Goal: Information Seeking & Learning: Learn about a topic

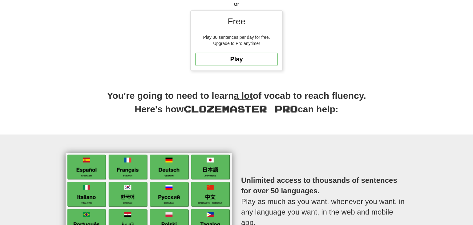
scroll to position [195, 0]
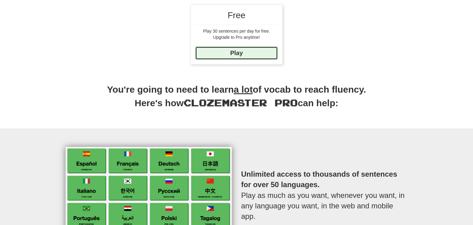
click at [238, 50] on link "Play" at bounding box center [236, 53] width 83 height 13
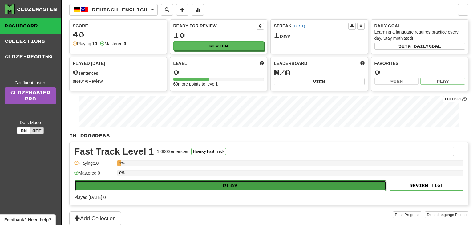
click at [188, 185] on button "Play" at bounding box center [231, 186] width 312 height 10
select select "**"
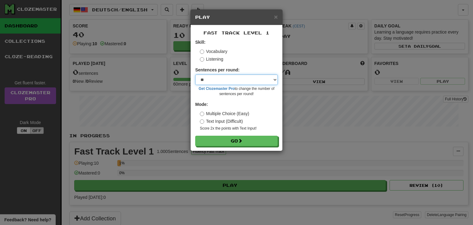
click at [229, 76] on select "* ** ** ** ** ** *** ********" at bounding box center [236, 80] width 83 height 10
click at [199, 58] on div "Skill: Vocabulary Listening" at bounding box center [236, 50] width 83 height 23
click at [204, 59] on label "Listening" at bounding box center [211, 59] width 23 height 6
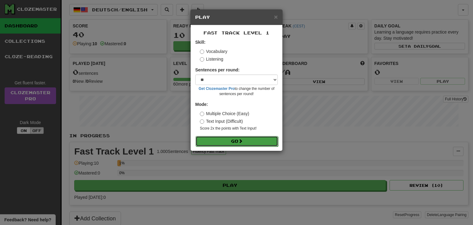
click at [224, 141] on button "Go" at bounding box center [237, 141] width 83 height 10
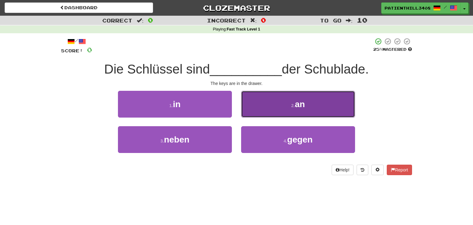
click at [256, 104] on button "2 . an" at bounding box center [298, 104] width 114 height 27
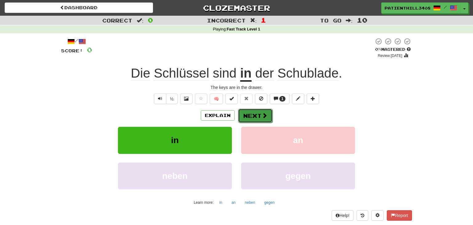
click at [256, 119] on button "Next" at bounding box center [255, 116] width 34 height 14
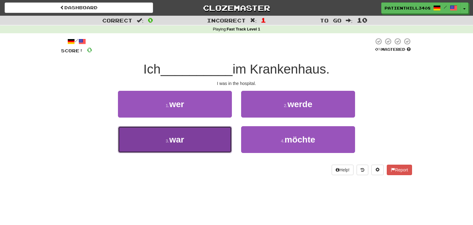
click at [209, 139] on button "3 . war" at bounding box center [175, 139] width 114 height 27
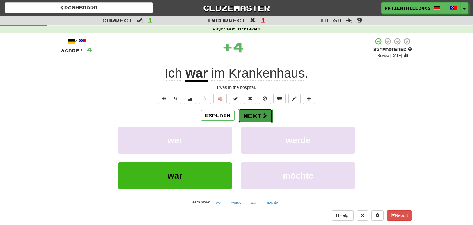
click at [262, 118] on span at bounding box center [265, 116] width 6 height 6
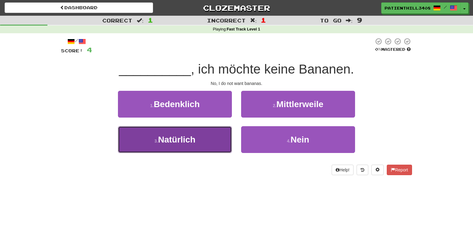
click at [202, 134] on button "3 . Natürlich" at bounding box center [175, 139] width 114 height 27
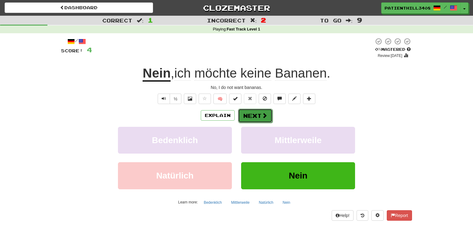
click at [260, 118] on button "Next" at bounding box center [255, 116] width 34 height 14
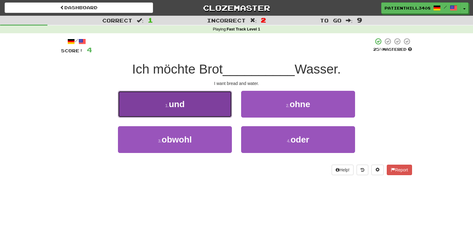
click at [201, 107] on button "1 . und" at bounding box center [175, 104] width 114 height 27
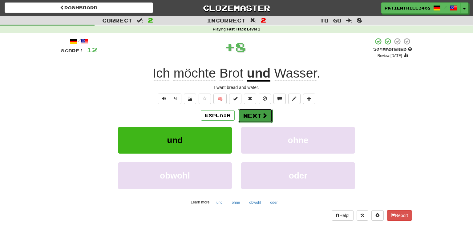
click at [251, 113] on button "Next" at bounding box center [255, 116] width 34 height 14
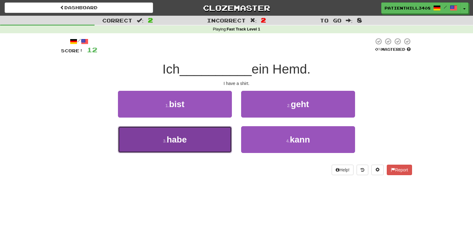
click at [189, 139] on button "3 . habe" at bounding box center [175, 139] width 114 height 27
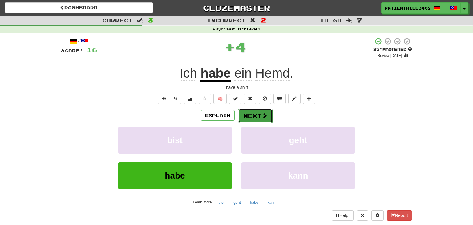
click at [252, 114] on button "Next" at bounding box center [255, 116] width 34 height 14
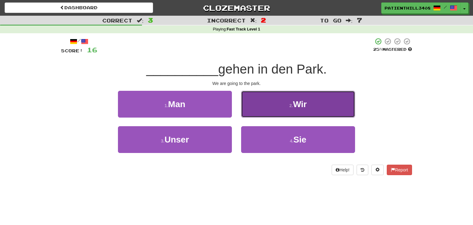
click at [279, 109] on button "2 . Wir" at bounding box center [298, 104] width 114 height 27
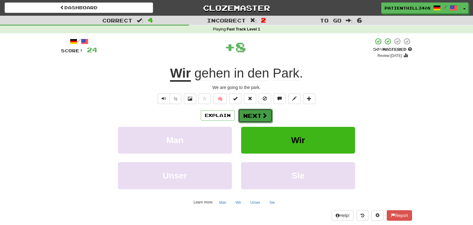
click at [257, 113] on button "Next" at bounding box center [255, 116] width 34 height 14
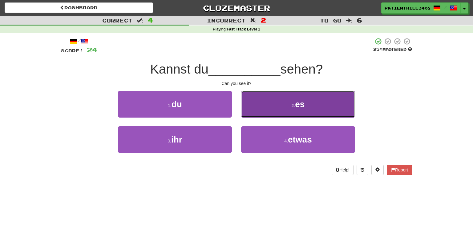
click at [274, 112] on button "2 . es" at bounding box center [298, 104] width 114 height 27
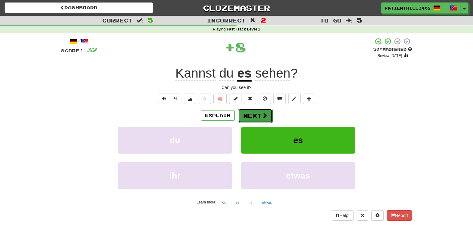
click at [251, 117] on button "Next" at bounding box center [255, 116] width 34 height 14
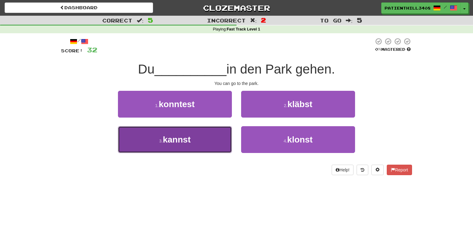
click at [204, 134] on button "3 . kannst" at bounding box center [175, 139] width 114 height 27
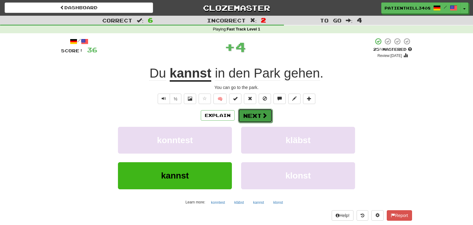
click at [252, 119] on button "Next" at bounding box center [255, 116] width 34 height 14
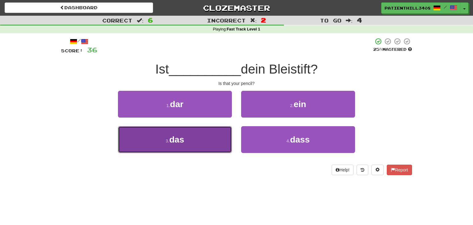
click at [206, 138] on button "3 . das" at bounding box center [175, 139] width 114 height 27
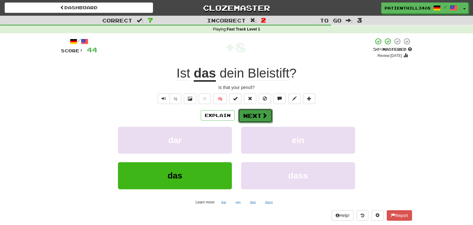
click at [257, 116] on button "Next" at bounding box center [255, 116] width 34 height 14
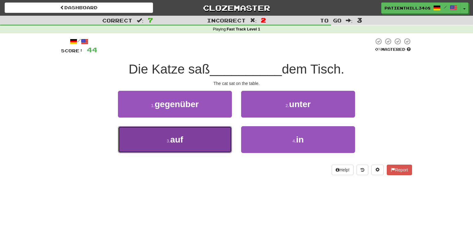
click at [211, 137] on button "3 . auf" at bounding box center [175, 139] width 114 height 27
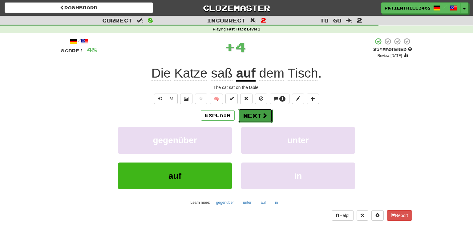
click at [250, 116] on button "Next" at bounding box center [255, 116] width 34 height 14
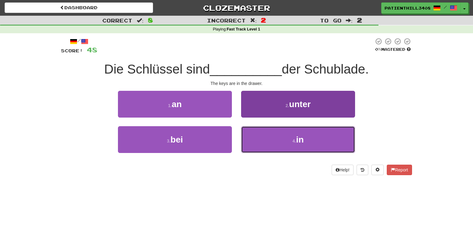
click at [278, 136] on button "4 . in" at bounding box center [298, 139] width 114 height 27
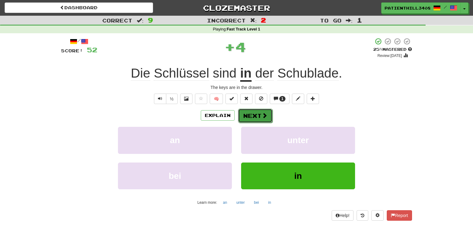
click at [262, 118] on span at bounding box center [265, 116] width 6 height 6
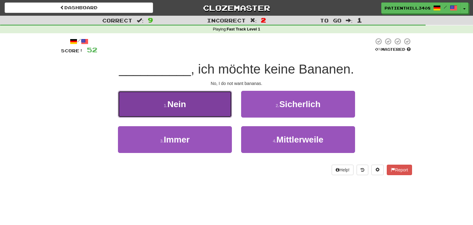
click at [207, 112] on button "1 . Nein" at bounding box center [175, 104] width 114 height 27
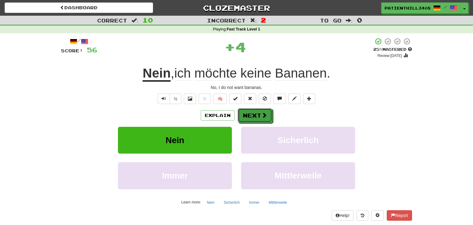
click at [251, 114] on button "Next" at bounding box center [255, 115] width 34 height 14
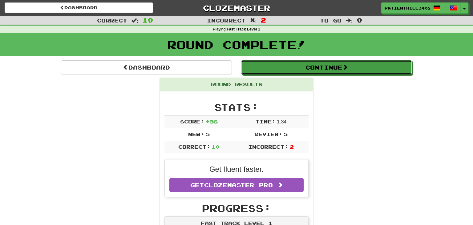
click at [310, 71] on button "Continue" at bounding box center [326, 67] width 171 height 14
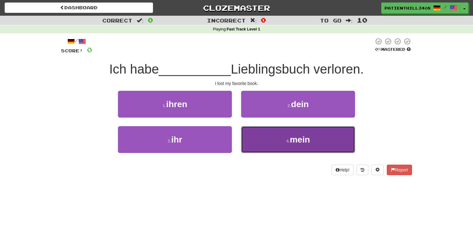
click at [285, 139] on button "4 . mein" at bounding box center [298, 139] width 114 height 27
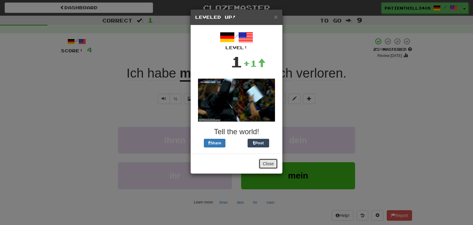
click at [268, 161] on button "Close" at bounding box center [268, 164] width 19 height 10
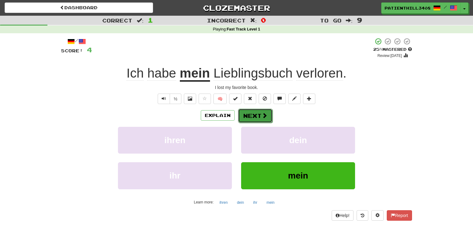
click at [257, 114] on button "Next" at bounding box center [255, 116] width 34 height 14
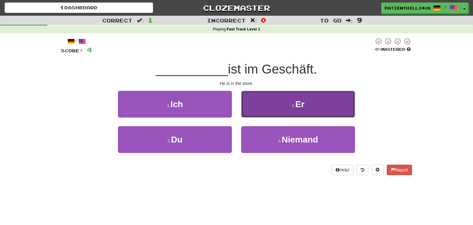
click at [282, 105] on button "2 . Er" at bounding box center [298, 104] width 114 height 27
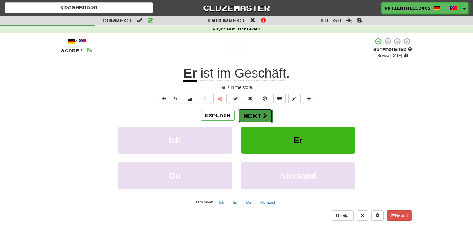
click at [264, 115] on span at bounding box center [265, 116] width 6 height 6
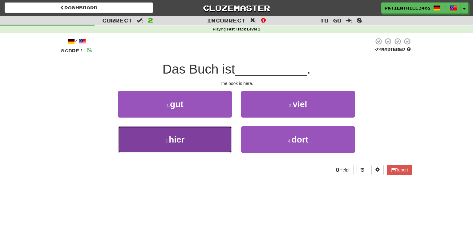
click at [205, 135] on button "3 . hier" at bounding box center [175, 139] width 114 height 27
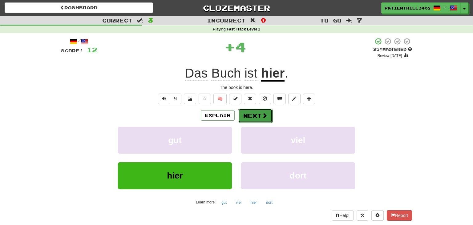
click at [254, 115] on button "Next" at bounding box center [255, 116] width 34 height 14
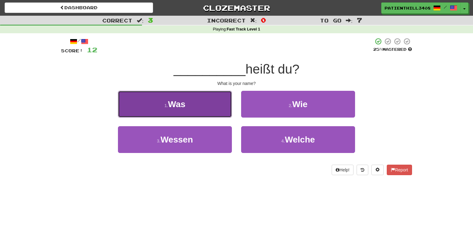
click at [222, 108] on button "1 . Was" at bounding box center [175, 104] width 114 height 27
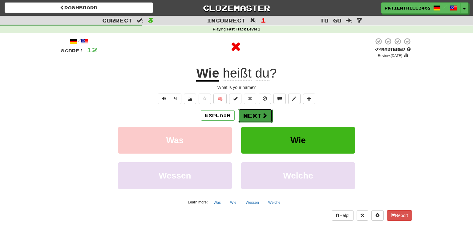
click at [258, 116] on button "Next" at bounding box center [255, 116] width 34 height 14
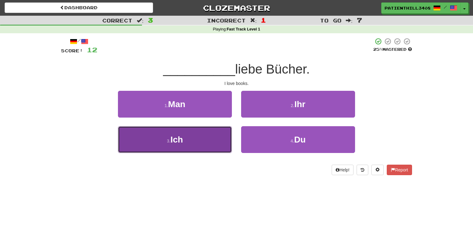
click at [203, 131] on button "3 . Ich" at bounding box center [175, 139] width 114 height 27
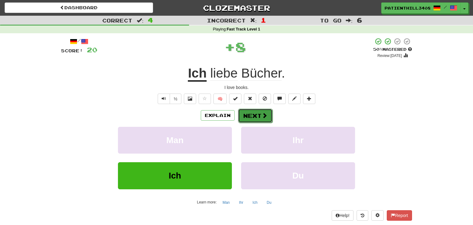
click at [254, 115] on button "Next" at bounding box center [255, 116] width 34 height 14
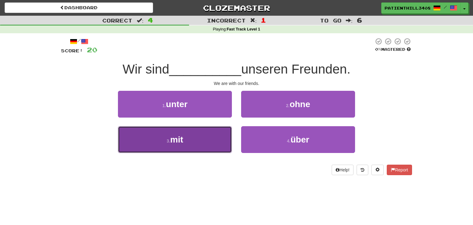
click at [211, 135] on button "3 . mit" at bounding box center [175, 139] width 114 height 27
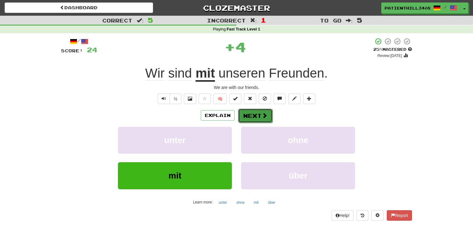
click at [249, 115] on button "Next" at bounding box center [255, 116] width 34 height 14
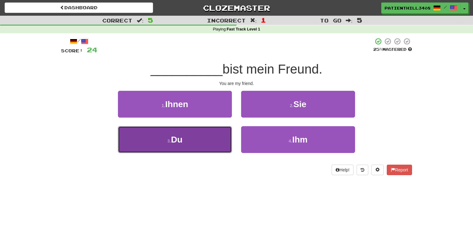
click at [212, 145] on button "3 . Du" at bounding box center [175, 139] width 114 height 27
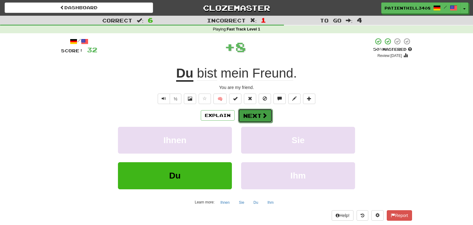
click at [257, 117] on button "Next" at bounding box center [255, 116] width 34 height 14
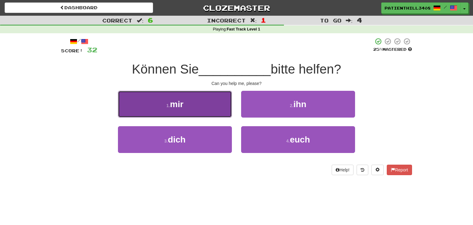
click at [205, 108] on button "1 . mir" at bounding box center [175, 104] width 114 height 27
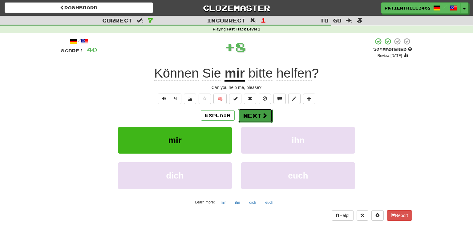
click at [254, 113] on button "Next" at bounding box center [255, 116] width 34 height 14
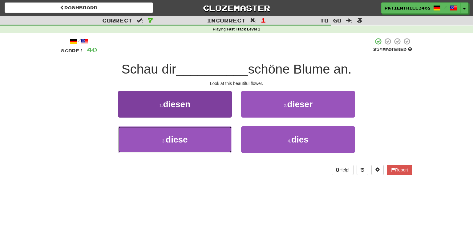
click at [211, 136] on button "3 . diese" at bounding box center [175, 139] width 114 height 27
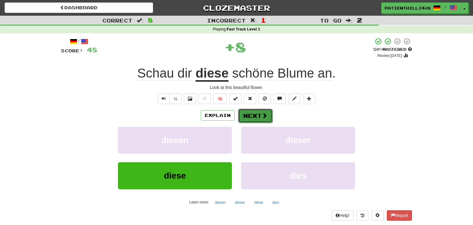
click at [255, 116] on button "Next" at bounding box center [255, 116] width 34 height 14
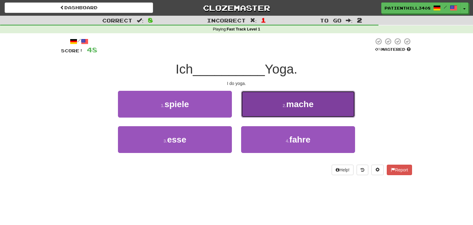
click at [293, 109] on button "2 . mache" at bounding box center [298, 104] width 114 height 27
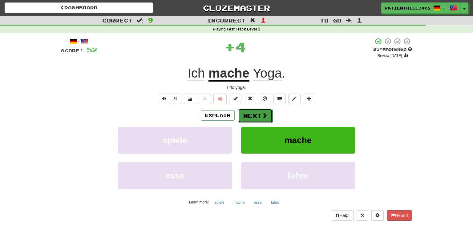
click at [265, 116] on span at bounding box center [265, 116] width 6 height 6
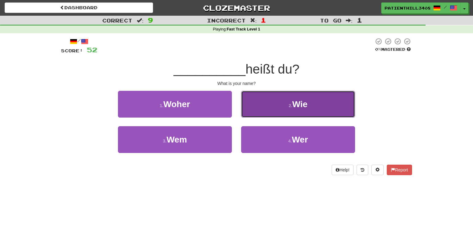
click at [287, 111] on button "2 . Wie" at bounding box center [298, 104] width 114 height 27
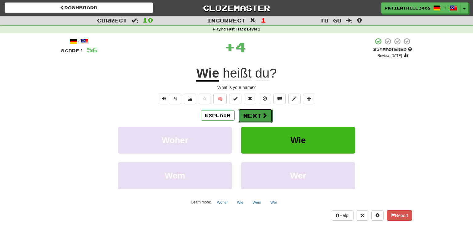
click at [259, 114] on button "Next" at bounding box center [255, 116] width 34 height 14
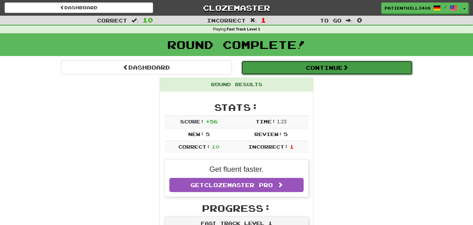
click at [293, 71] on button "Continue" at bounding box center [326, 68] width 171 height 14
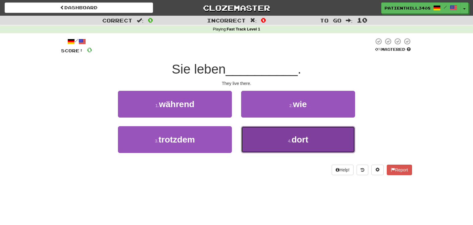
click at [277, 138] on button "4 . dort" at bounding box center [298, 139] width 114 height 27
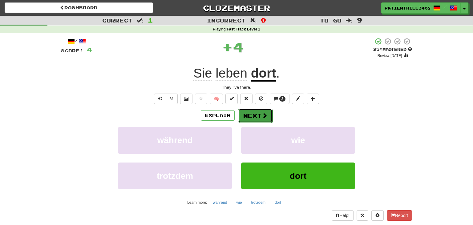
click at [258, 116] on button "Next" at bounding box center [255, 116] width 34 height 14
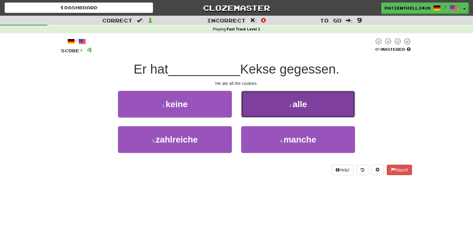
click at [295, 112] on button "2 . alle" at bounding box center [298, 104] width 114 height 27
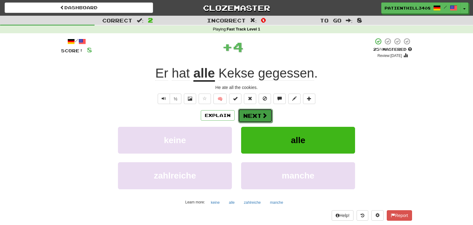
click at [263, 118] on span at bounding box center [265, 116] width 6 height 6
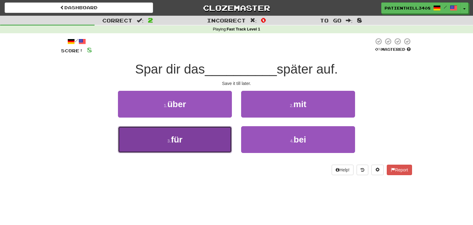
click at [226, 131] on button "3 . für" at bounding box center [175, 139] width 114 height 27
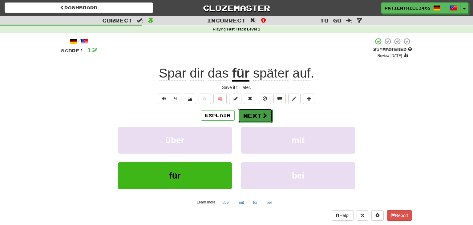
click at [264, 118] on span at bounding box center [265, 116] width 6 height 6
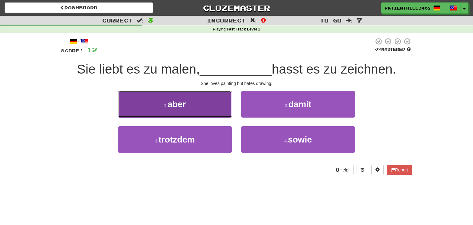
click at [199, 105] on button "1 . aber" at bounding box center [175, 104] width 114 height 27
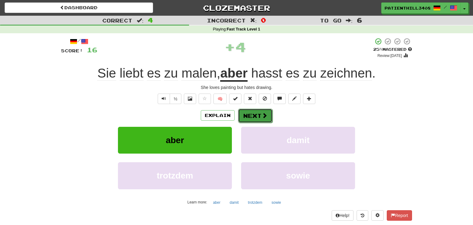
click at [250, 116] on button "Next" at bounding box center [255, 116] width 34 height 14
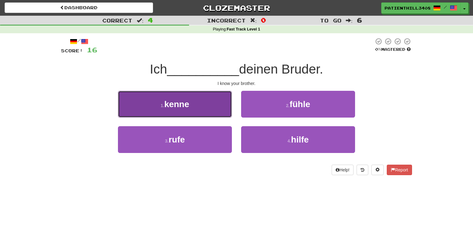
click at [211, 110] on button "1 . kenne" at bounding box center [175, 104] width 114 height 27
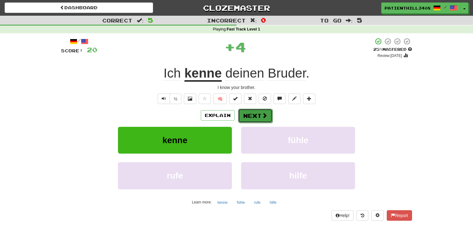
click at [253, 113] on button "Next" at bounding box center [255, 116] width 34 height 14
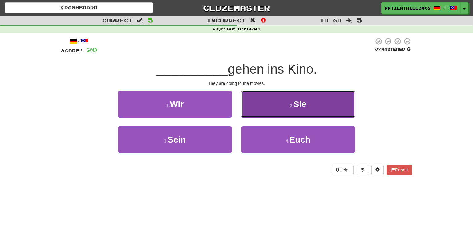
click at [259, 105] on button "2 . Sie" at bounding box center [298, 104] width 114 height 27
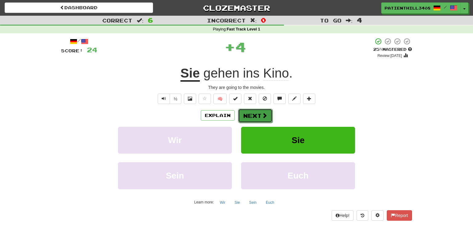
click at [254, 113] on button "Next" at bounding box center [255, 116] width 34 height 14
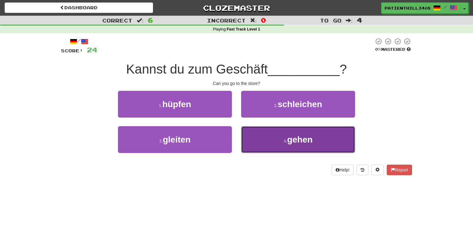
click at [282, 136] on button "4 . gehen" at bounding box center [298, 139] width 114 height 27
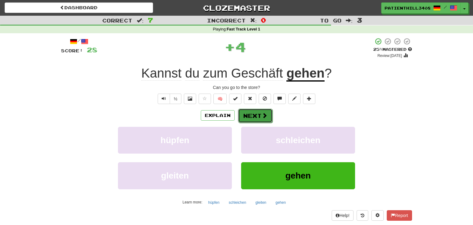
click at [259, 114] on button "Next" at bounding box center [255, 116] width 34 height 14
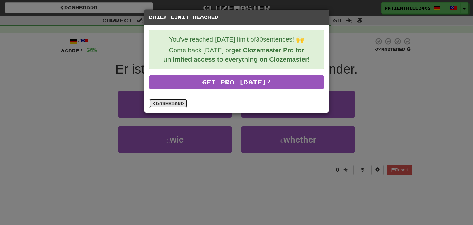
click at [178, 100] on link "Dashboard" at bounding box center [168, 103] width 38 height 9
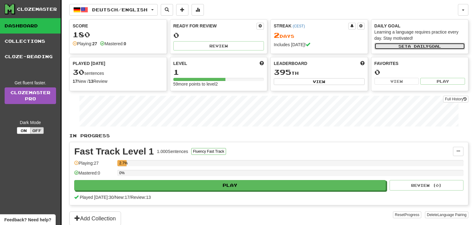
click at [422, 45] on span "a daily" at bounding box center [418, 46] width 21 height 4
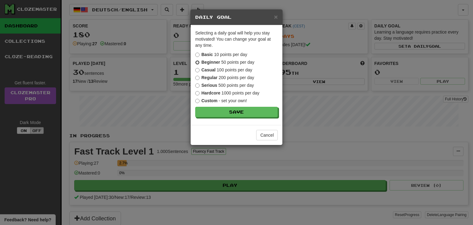
click at [200, 63] on label "Beginner 50 points per day" at bounding box center [224, 62] width 59 height 6
click at [272, 134] on button "Cancel" at bounding box center [267, 135] width 22 height 10
